Goal: Task Accomplishment & Management: Use online tool/utility

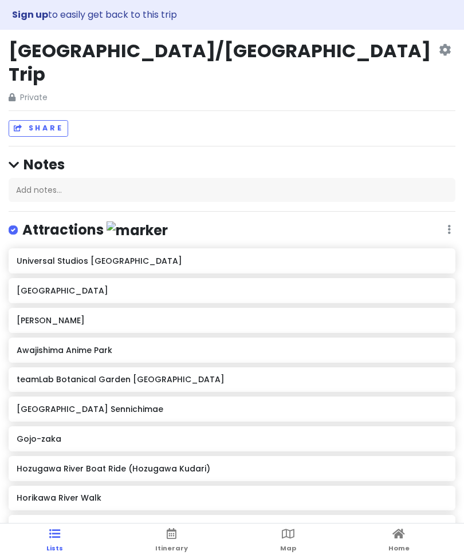
click at [442, 46] on icon at bounding box center [444, 49] width 12 height 9
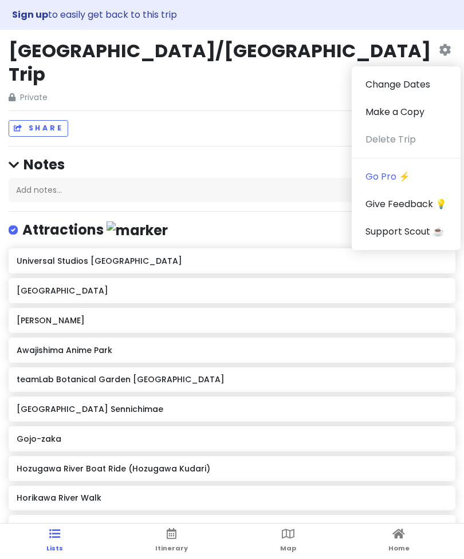
click at [370, 28] on div "Sign up to easily get back to this trip" at bounding box center [232, 15] width 464 height 30
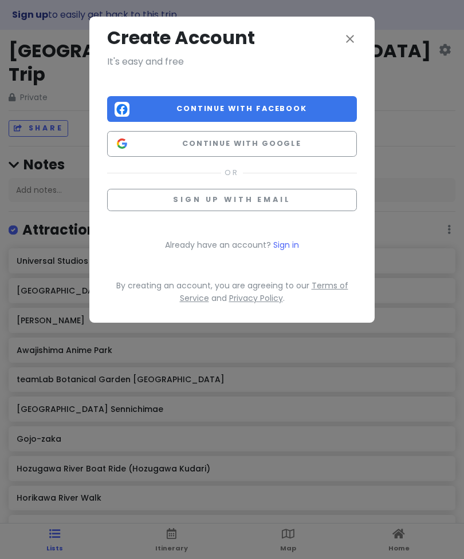
click at [266, 140] on span "Continue with Google" at bounding box center [241, 143] width 215 height 11
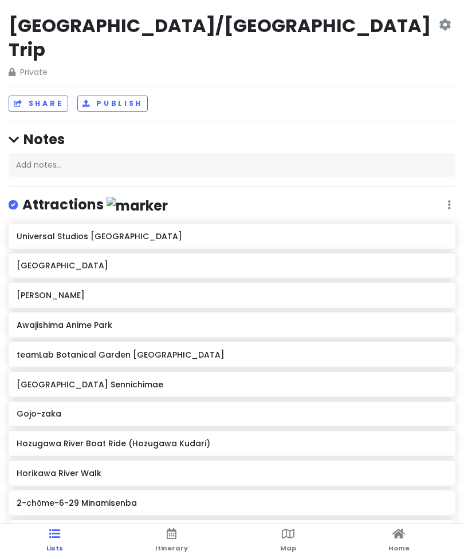
click at [399, 549] on span "Home" at bounding box center [398, 548] width 21 height 9
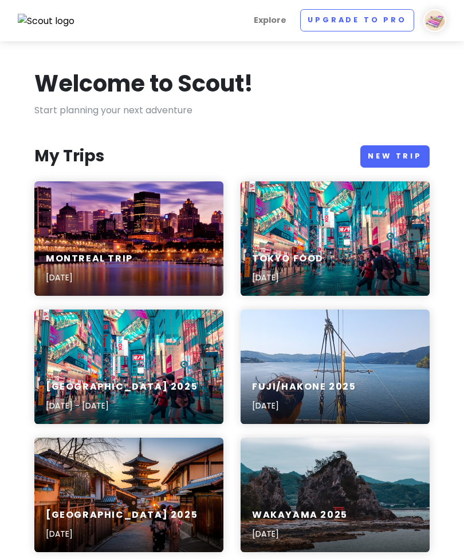
click at [394, 157] on link "New Trip" at bounding box center [394, 156] width 69 height 22
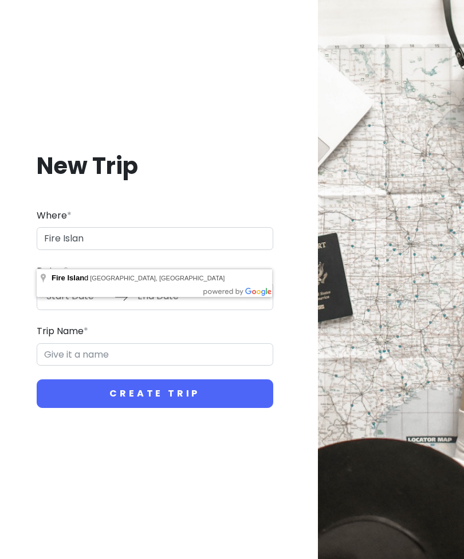
type input "Fire Island, NY, USA"
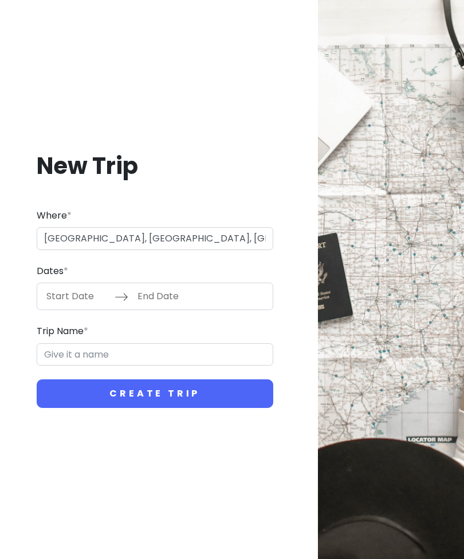
type input "Fire Island Trip"
click at [81, 310] on input "Start Date" at bounding box center [77, 296] width 74 height 26
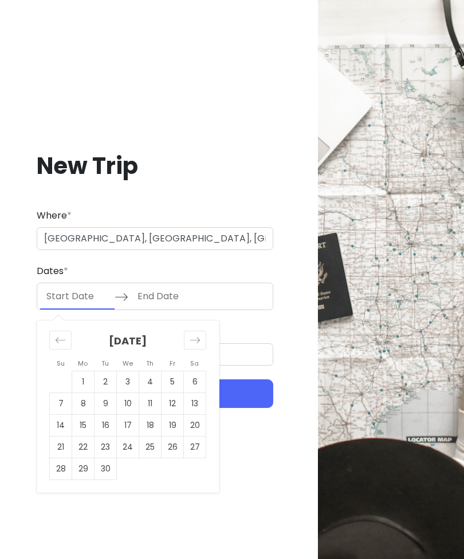
click at [195, 346] on icon "Move forward to switch to the next month." at bounding box center [194, 340] width 11 height 11
click at [170, 393] on td "3" at bounding box center [172, 382] width 22 height 22
type input "10/03/2025"
click at [60, 415] on td "5" at bounding box center [61, 404] width 22 height 22
type input "10/05/2025"
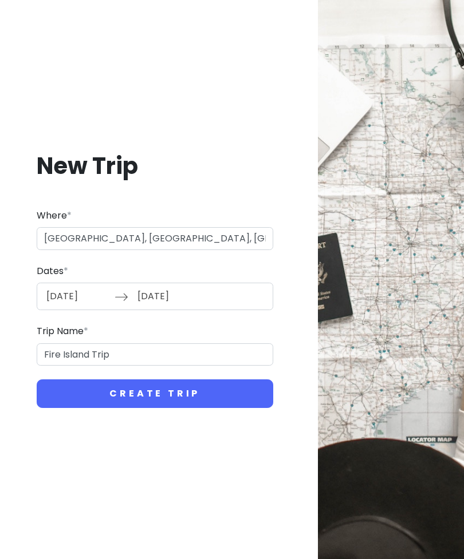
click at [156, 406] on button "Create Trip" at bounding box center [155, 393] width 236 height 29
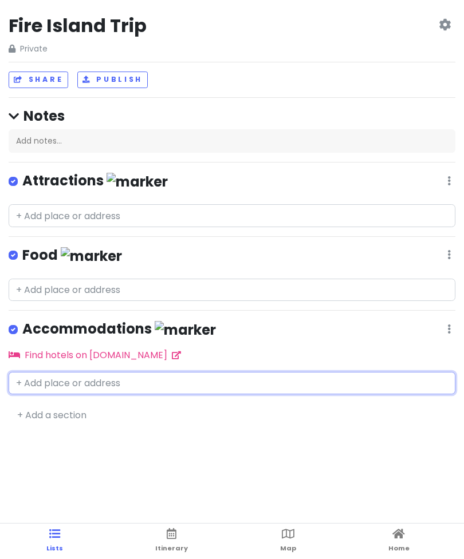
click at [159, 385] on input "text" at bounding box center [232, 383] width 446 height 23
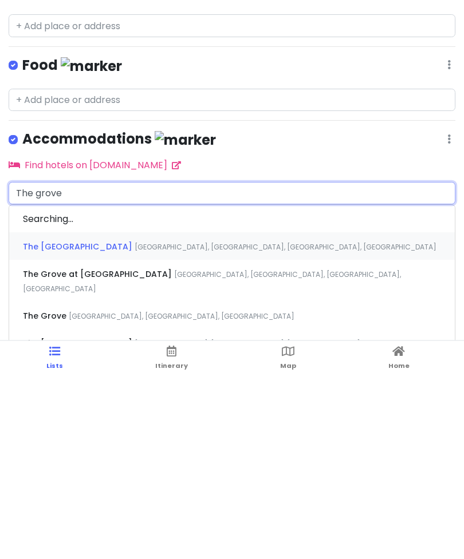
type input "The grove"
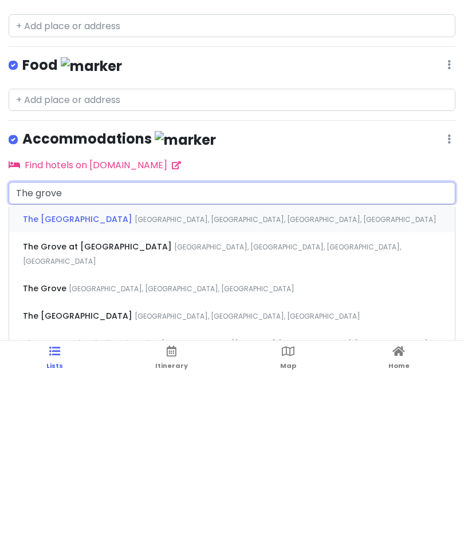
click at [150, 398] on span "Ocean Walk, Cherry Grove, NY, USA" at bounding box center [285, 403] width 302 height 10
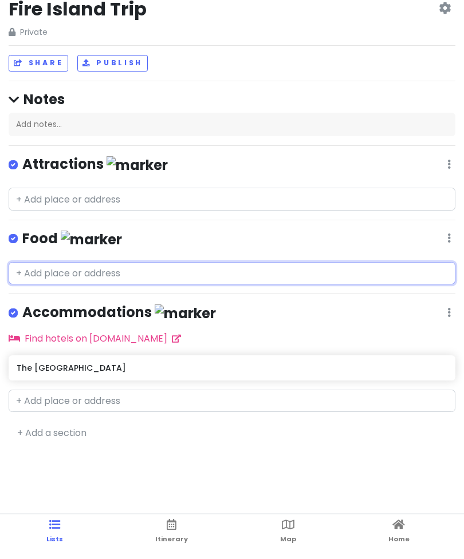
click at [105, 272] on input "text" at bounding box center [232, 283] width 446 height 23
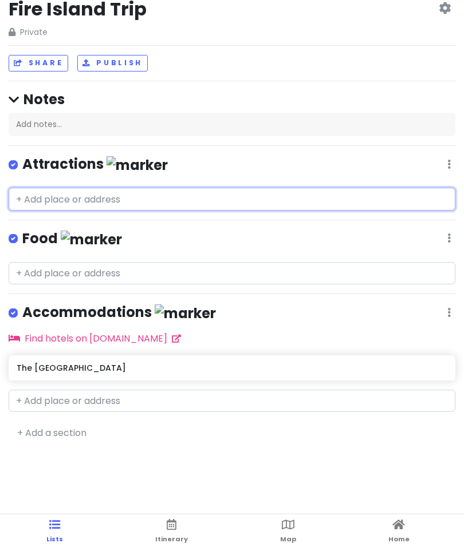
click at [158, 197] on input "text" at bounding box center [232, 208] width 446 height 23
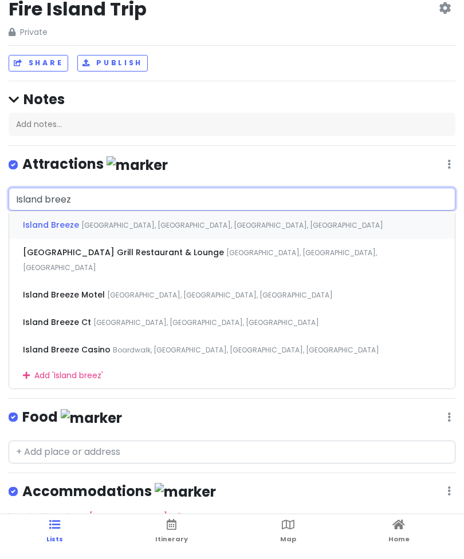
type input "Island breeze"
click at [203, 221] on div "Island Breeze Bayview Walk, Cherry Grove, NY, USA" at bounding box center [231, 234] width 445 height 27
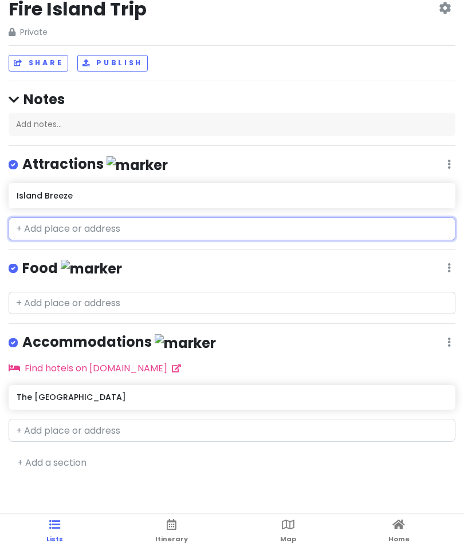
type input "h"
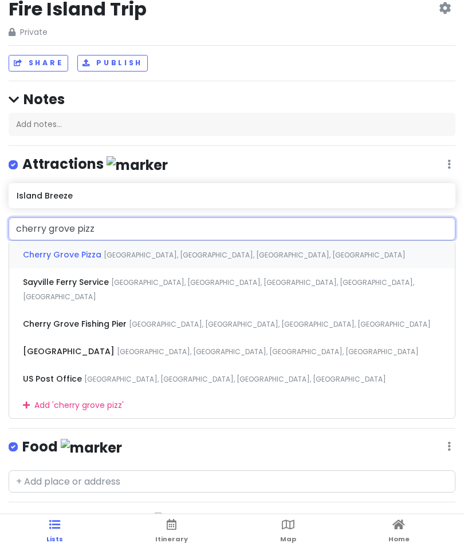
type input "cherry grove pizza"
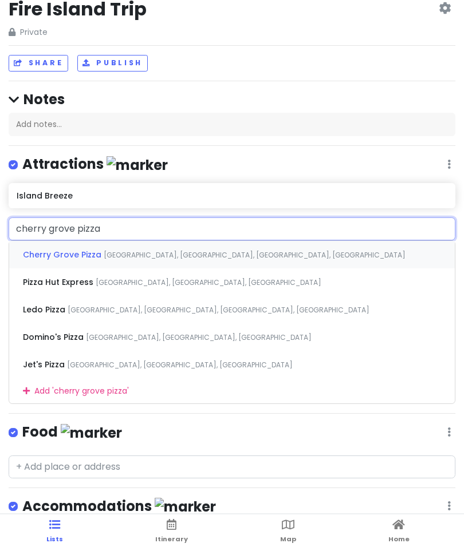
click at [157, 260] on span "Ocean Walk, Cherry Grove, NY, USA" at bounding box center [255, 265] width 302 height 10
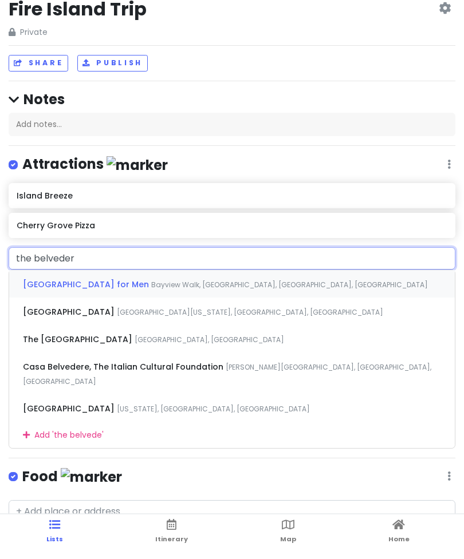
type input "the belvedere"
click at [256, 280] on div "Belvedere Guest House for Men Bayview Walk, Fire Island Pines, NY, USA" at bounding box center [231, 293] width 445 height 27
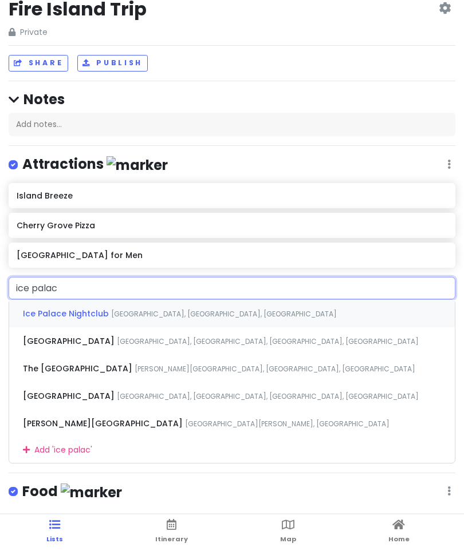
type input "ice palace"
click at [210, 319] on span "Main Walk, Cherry Grove, NY, USA" at bounding box center [223, 324] width 225 height 10
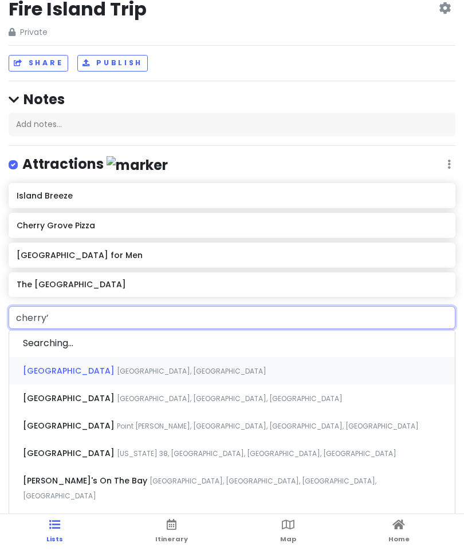
type input "cherry’s"
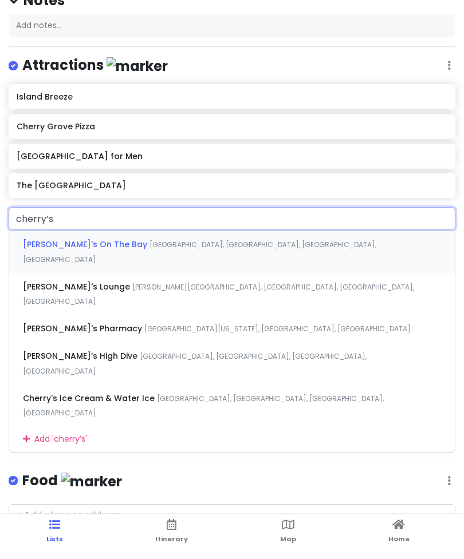
scroll to position [98, 0]
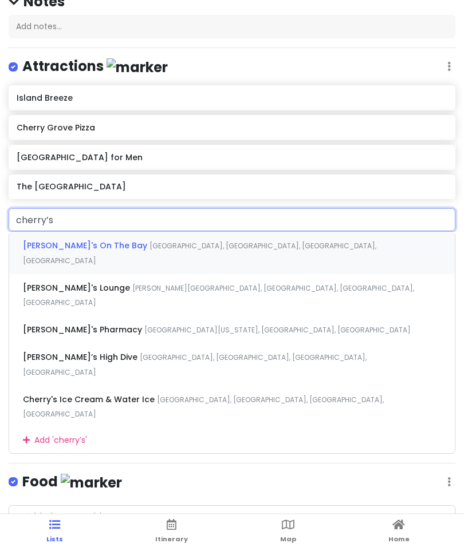
click at [205, 242] on div "Cherry's On The Bay Bayview Walk, Cherry Grove, NY, USA" at bounding box center [231, 263] width 445 height 42
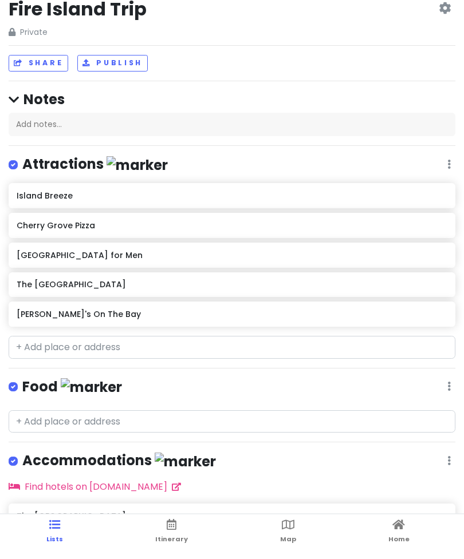
scroll to position [17, 0]
click at [286, 543] on link "Map" at bounding box center [288, 541] width 16 height 35
